Goal: Task Accomplishment & Management: Use online tool/utility

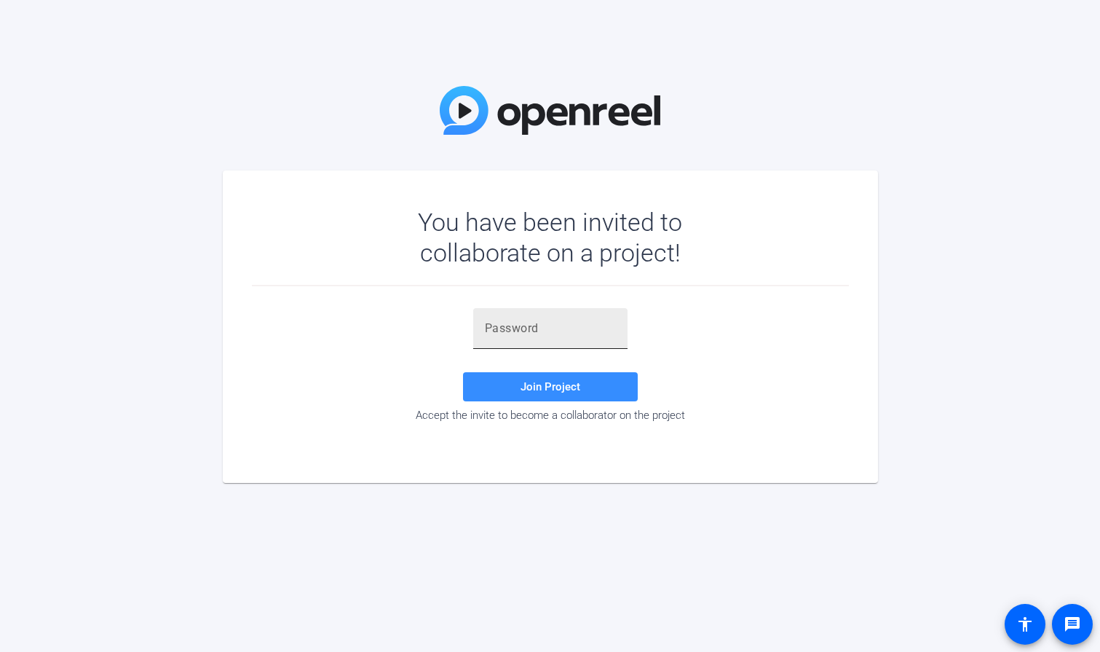
click at [510, 325] on input "text" at bounding box center [550, 328] width 131 height 17
paste input "&hyoKZ"
type input "&hyoKZ"
click at [756, 340] on div "&hyoKZ Join Project Accept the invite to become a collaborator on the project" at bounding box center [550, 365] width 597 height 114
click at [549, 385] on span "Join Project" at bounding box center [551, 386] width 60 height 13
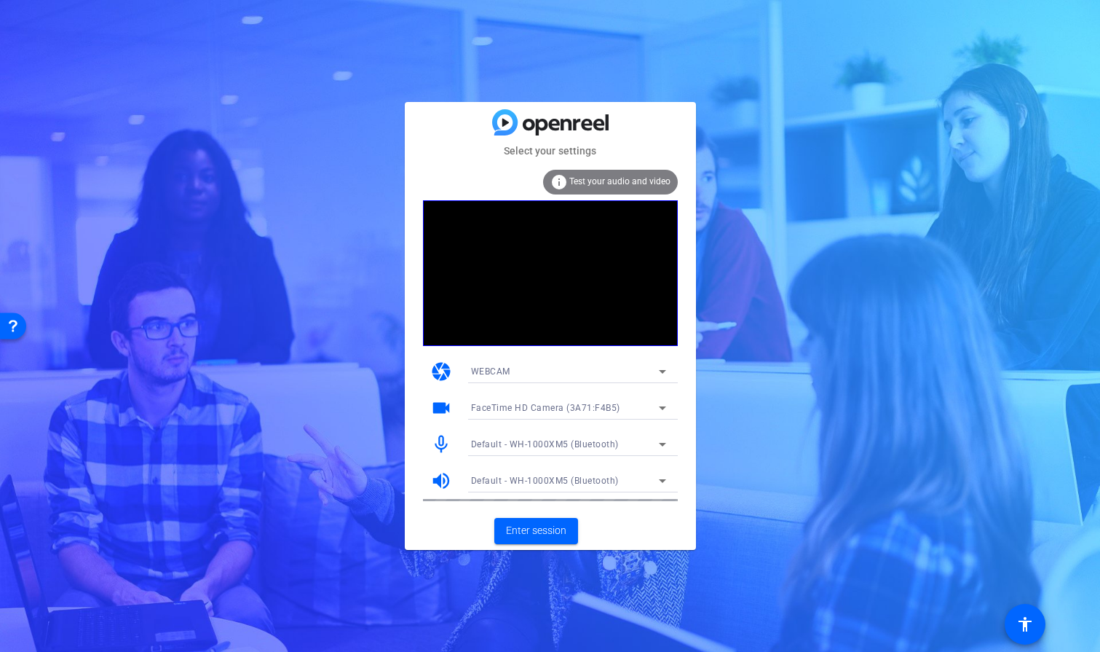
click at [601, 179] on span "Test your audio and video" at bounding box center [619, 181] width 101 height 10
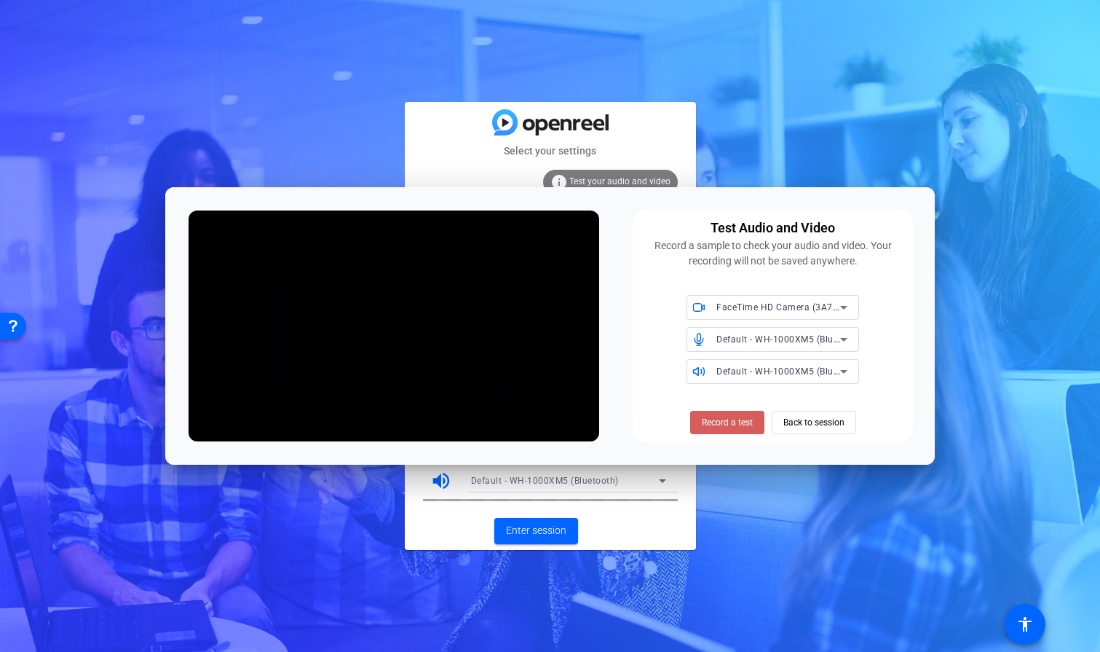
click at [729, 423] on span "Record a test" at bounding box center [727, 422] width 51 height 13
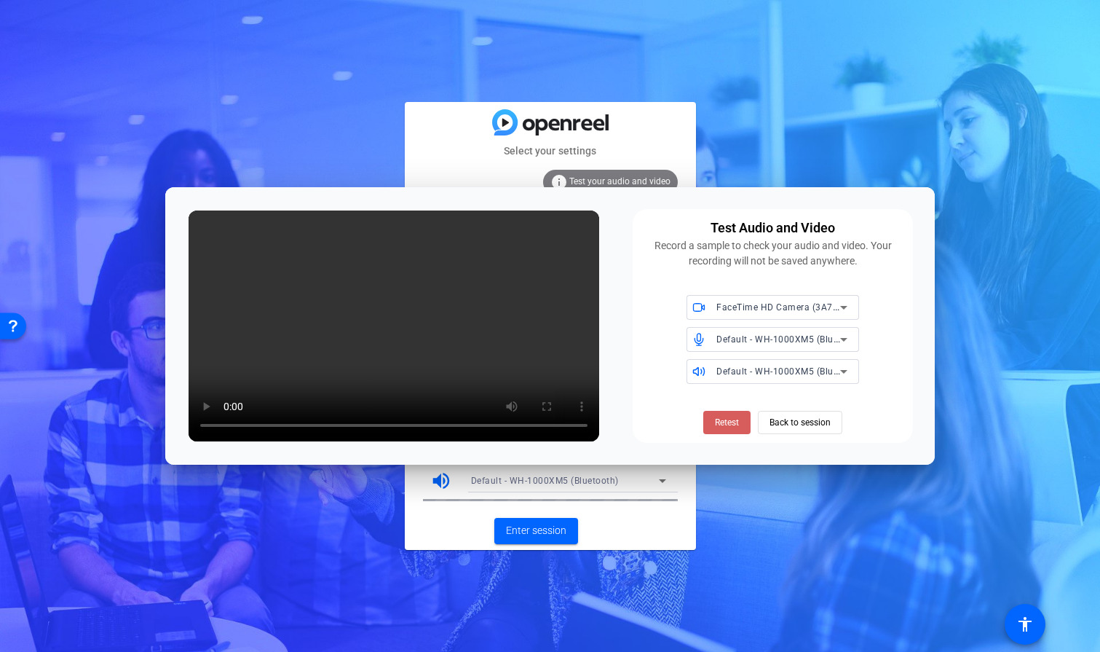
click at [735, 420] on span "Retest" at bounding box center [727, 422] width 24 height 13
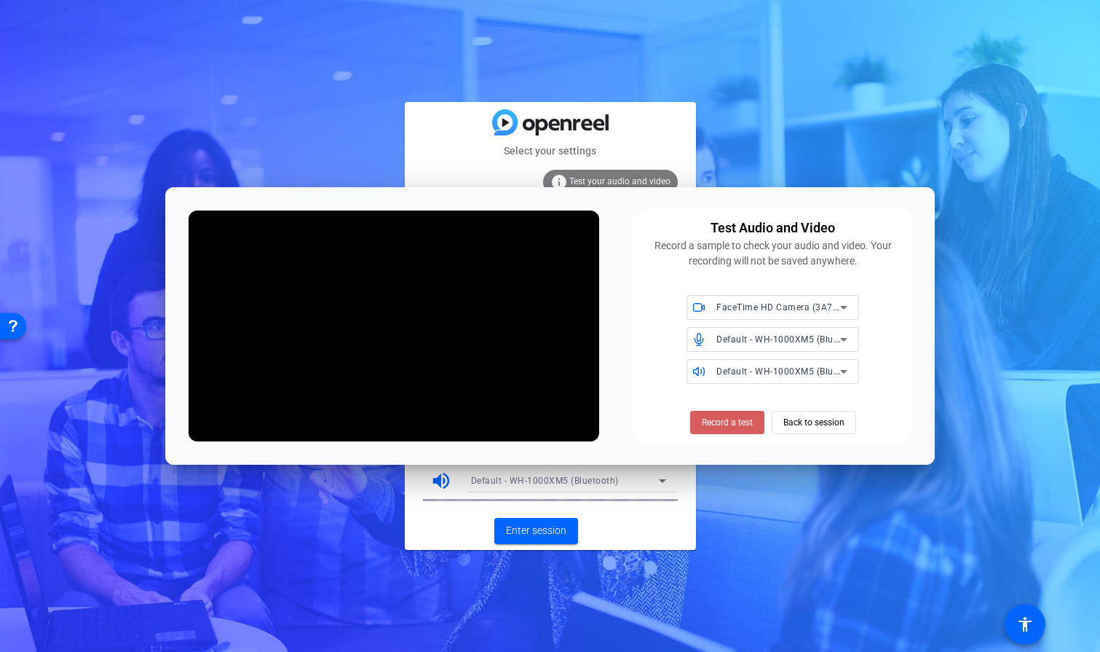
click at [0, 0] on span "Record a test" at bounding box center [0, 0] width 0 height 0
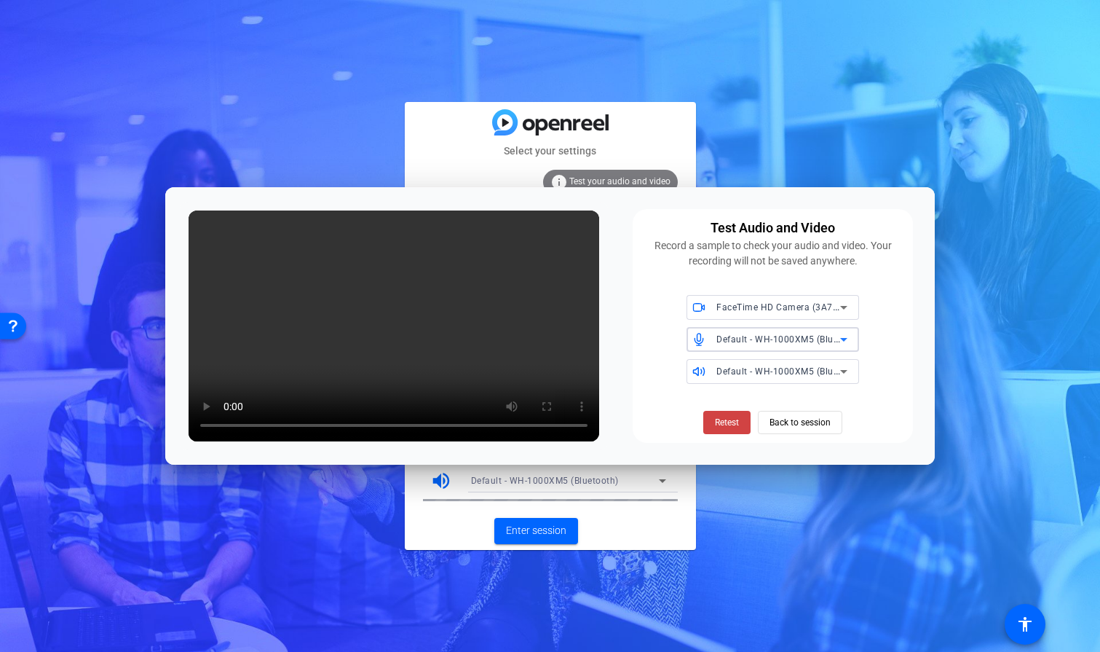
click at [842, 333] on icon at bounding box center [843, 339] width 17 height 17
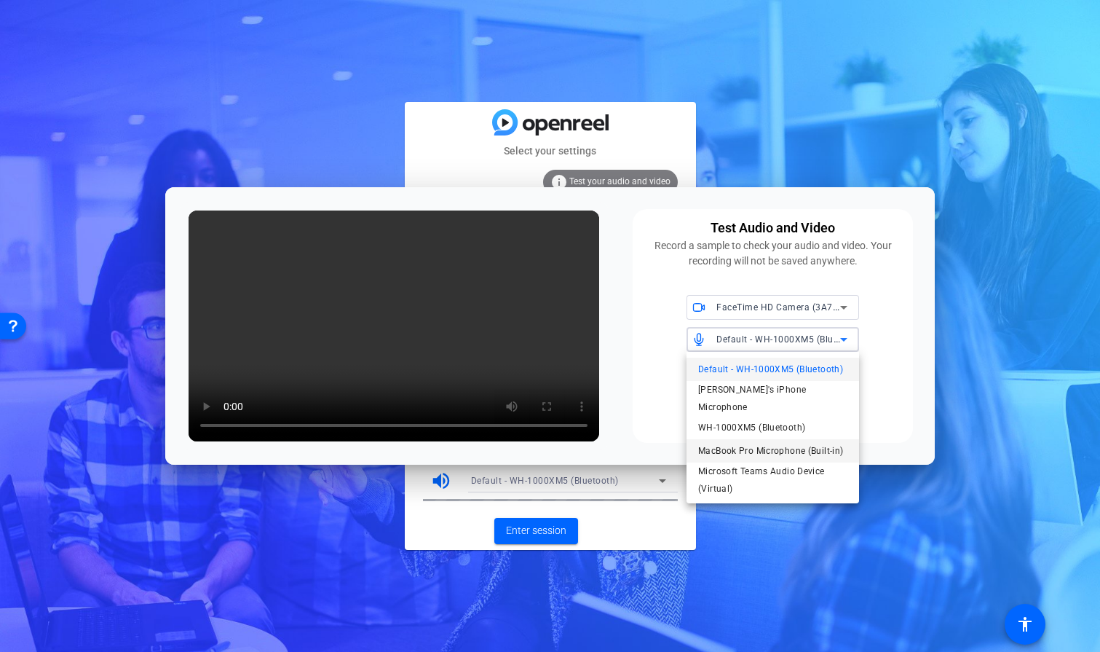
click at [804, 442] on span "MacBook Pro Microphone (Built-in)" at bounding box center [770, 450] width 145 height 17
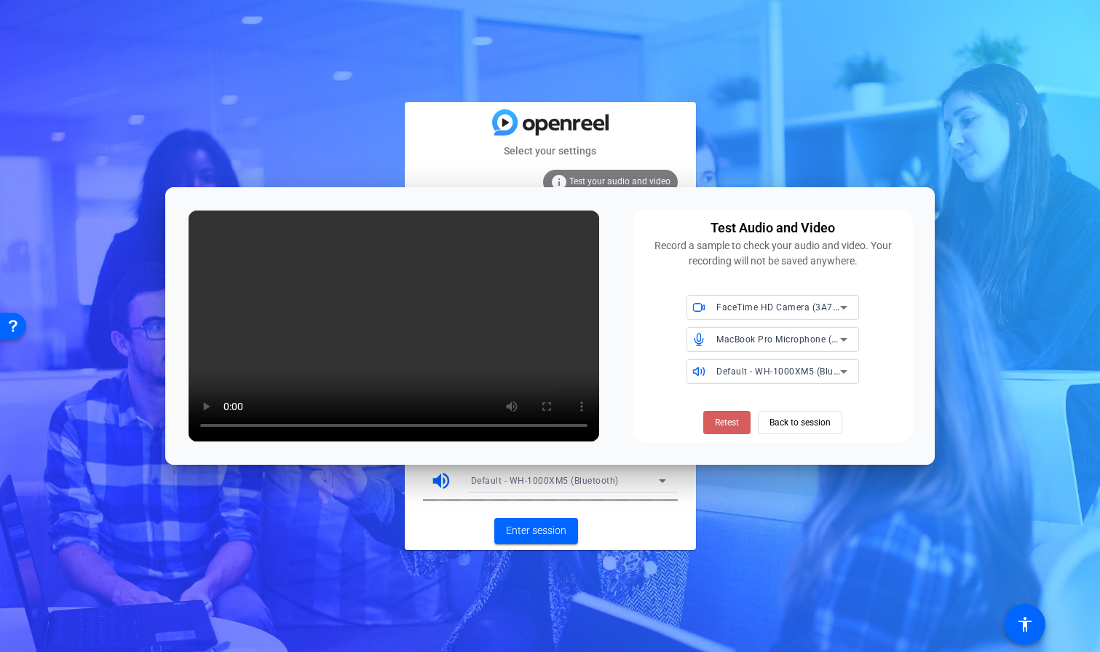
click at [728, 419] on span "Retest" at bounding box center [727, 422] width 24 height 13
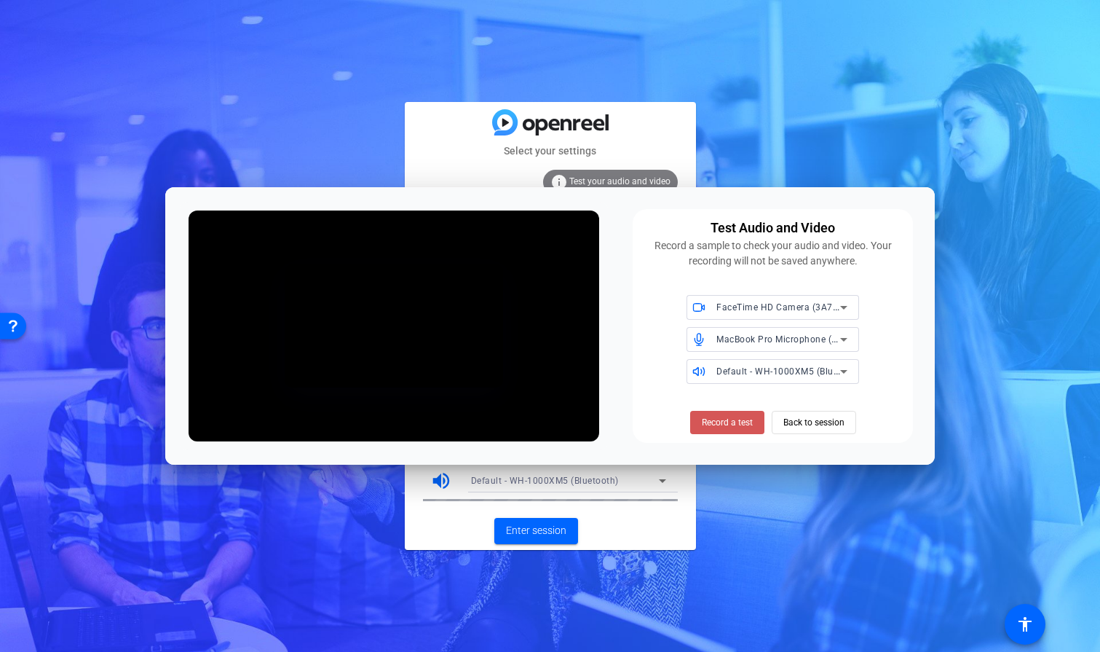
click at [0, 0] on span "Record a test" at bounding box center [0, 0] width 0 height 0
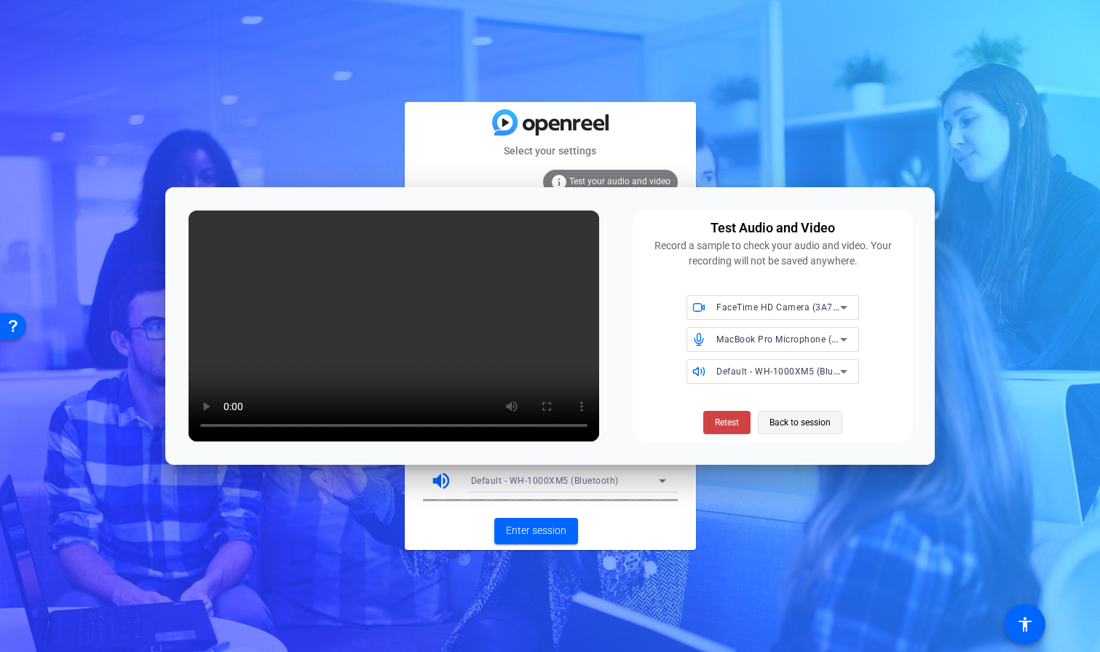
click at [0, 0] on span "Back to session" at bounding box center [0, 0] width 0 height 0
